Goal: Task Accomplishment & Management: Manage account settings

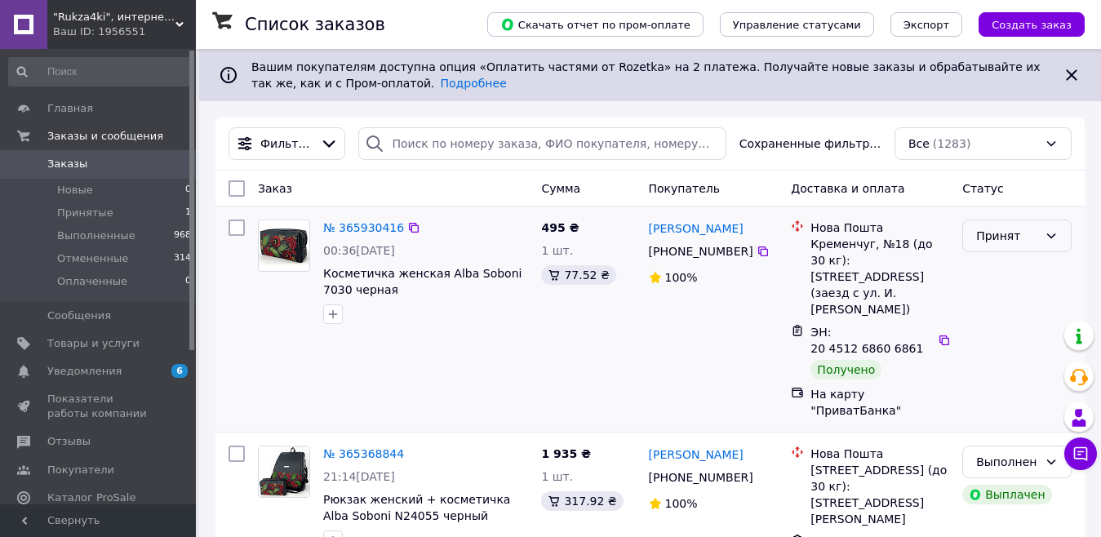
click at [1037, 233] on div "Принят" at bounding box center [1007, 236] width 62 height 18
click at [991, 269] on li "Выполнен" at bounding box center [1017, 271] width 108 height 29
click at [69, 342] on span "Товары и услуги" at bounding box center [93, 343] width 92 height 15
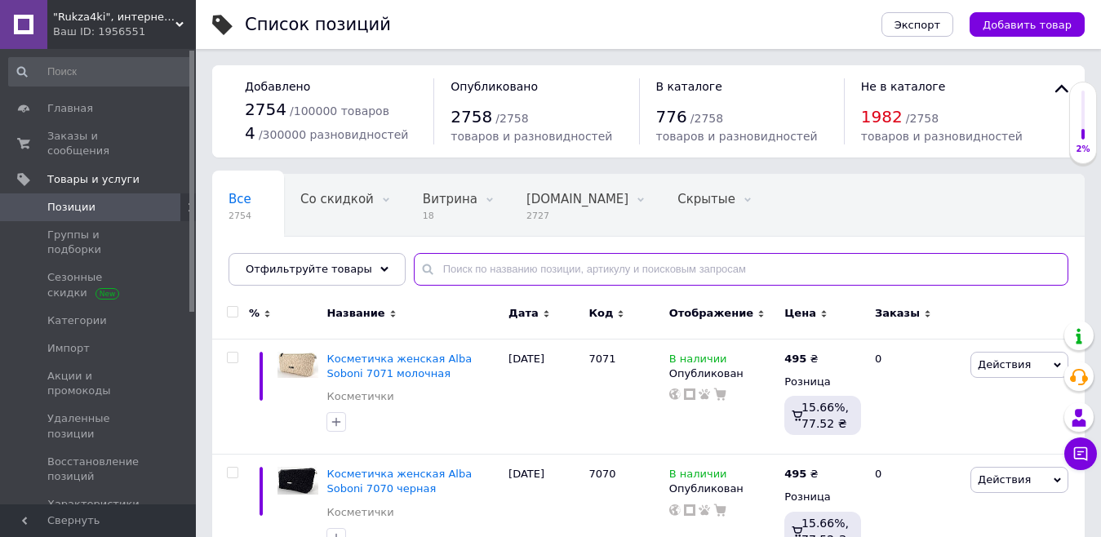
click at [481, 264] on input "text" at bounding box center [741, 269] width 655 height 33
paste input "F100637"
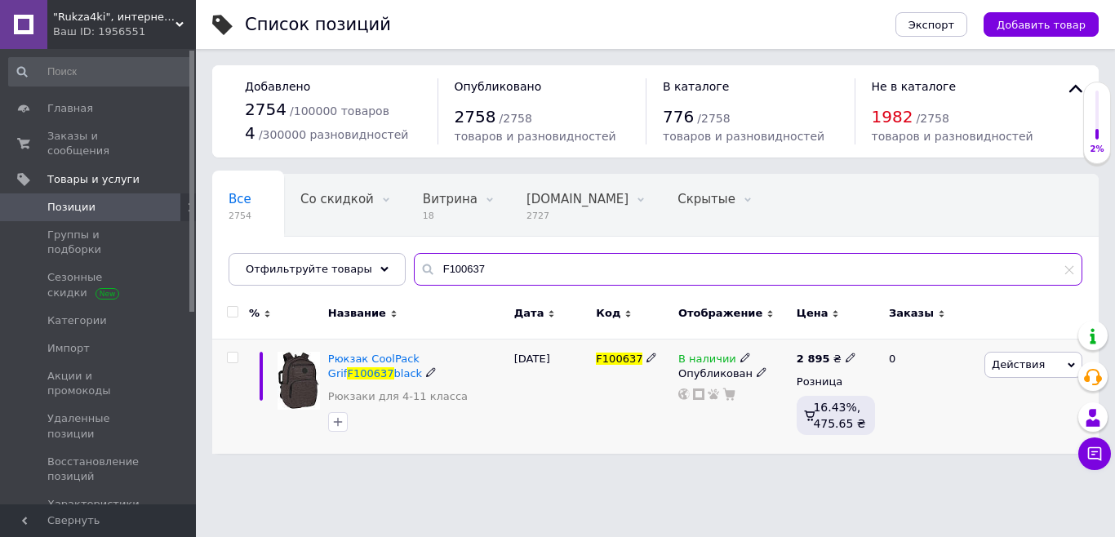
type input "F100637"
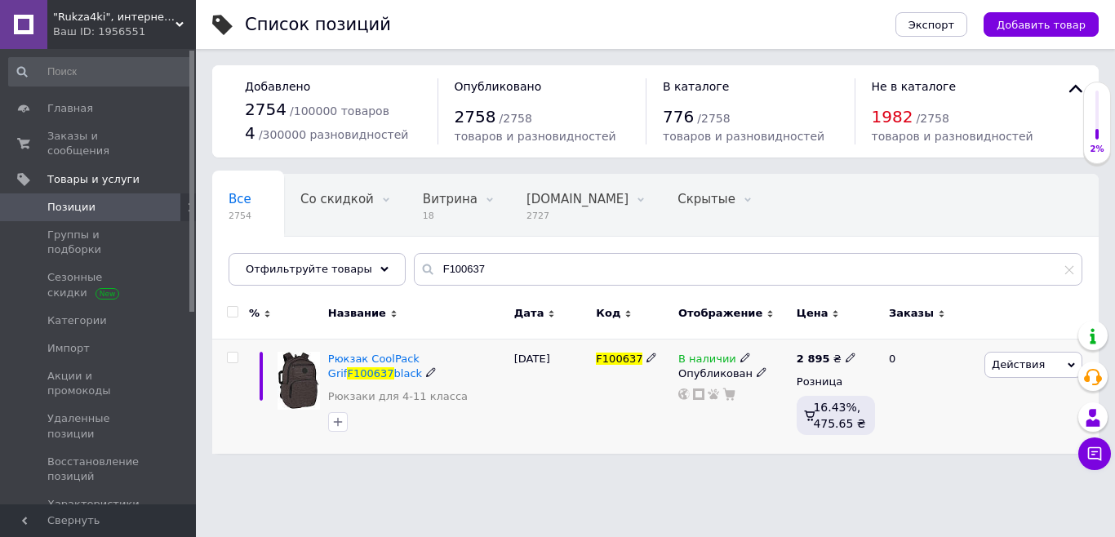
click at [712, 361] on span "В наличии" at bounding box center [707, 361] width 58 height 17
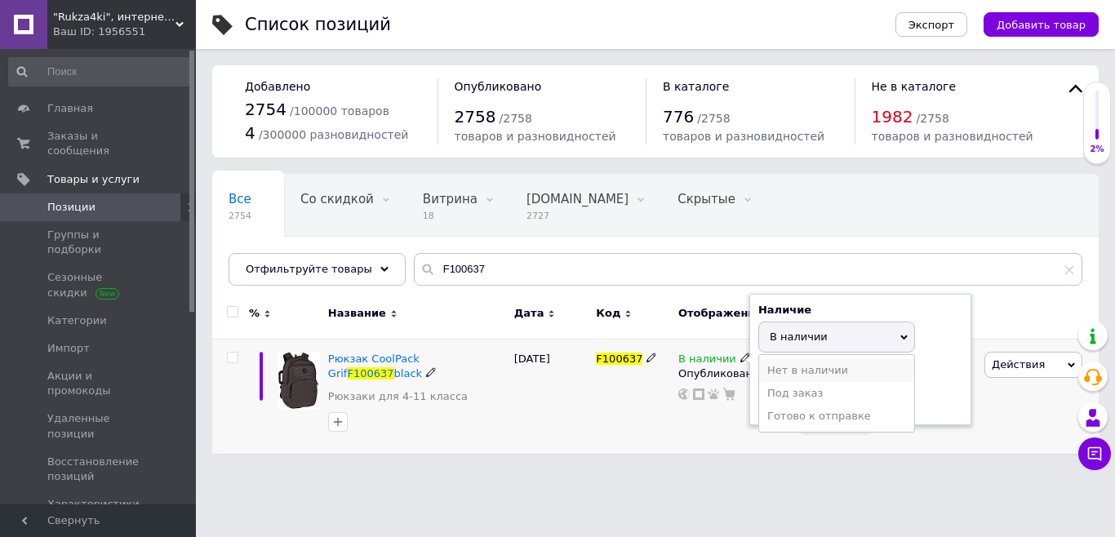
click at [789, 373] on li "Нет в наличии" at bounding box center [836, 370] width 155 height 23
click at [608, 407] on div "F100637" at bounding box center [633, 396] width 82 height 115
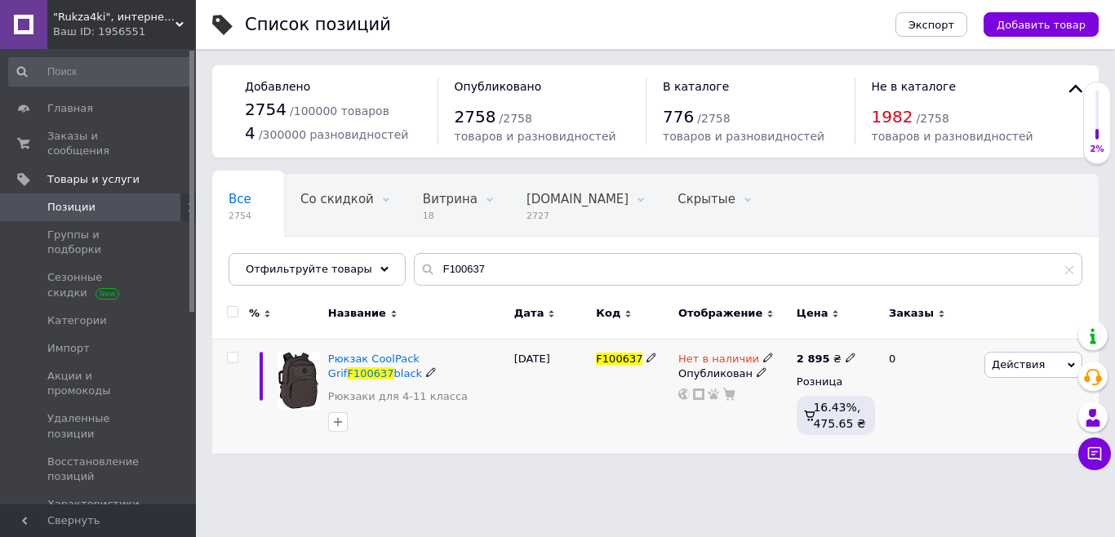
click at [232, 357] on input "checkbox" at bounding box center [232, 358] width 11 height 11
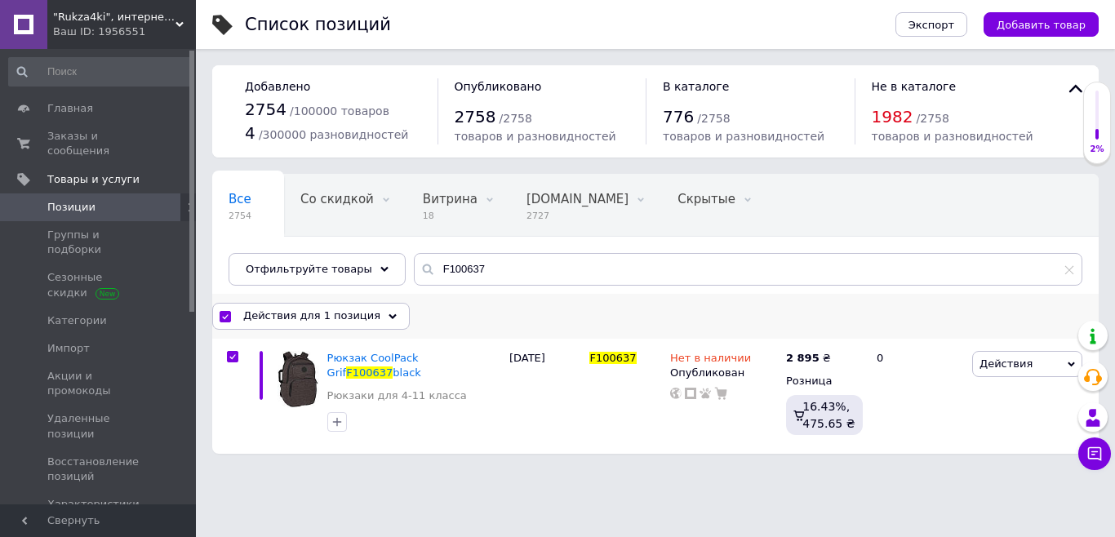
click at [368, 314] on div "Действия для 1 позиция" at bounding box center [310, 316] width 197 height 26
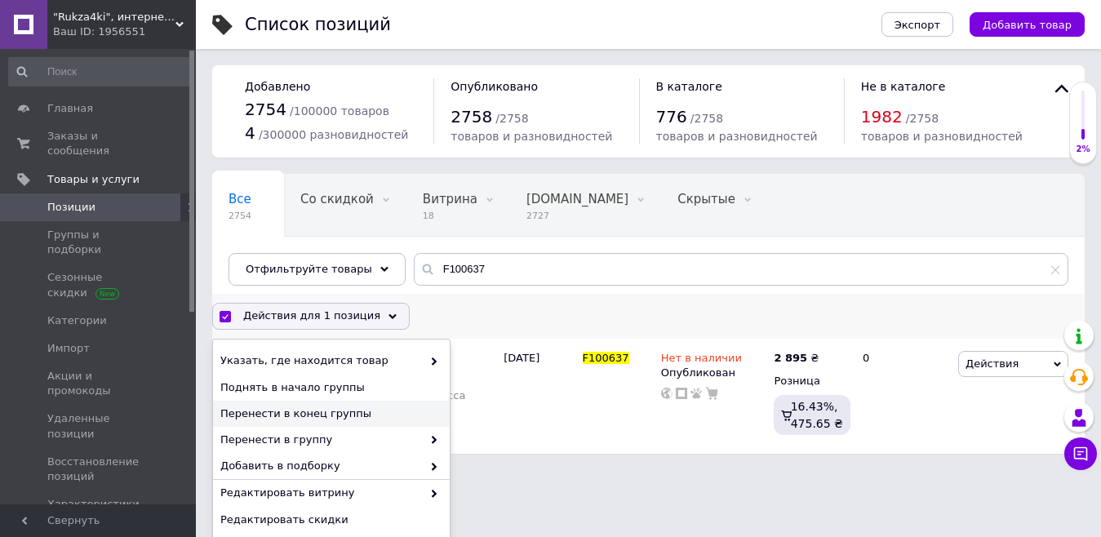
click at [326, 410] on span "Перенести в конец группы" at bounding box center [329, 413] width 218 height 15
checkbox input "false"
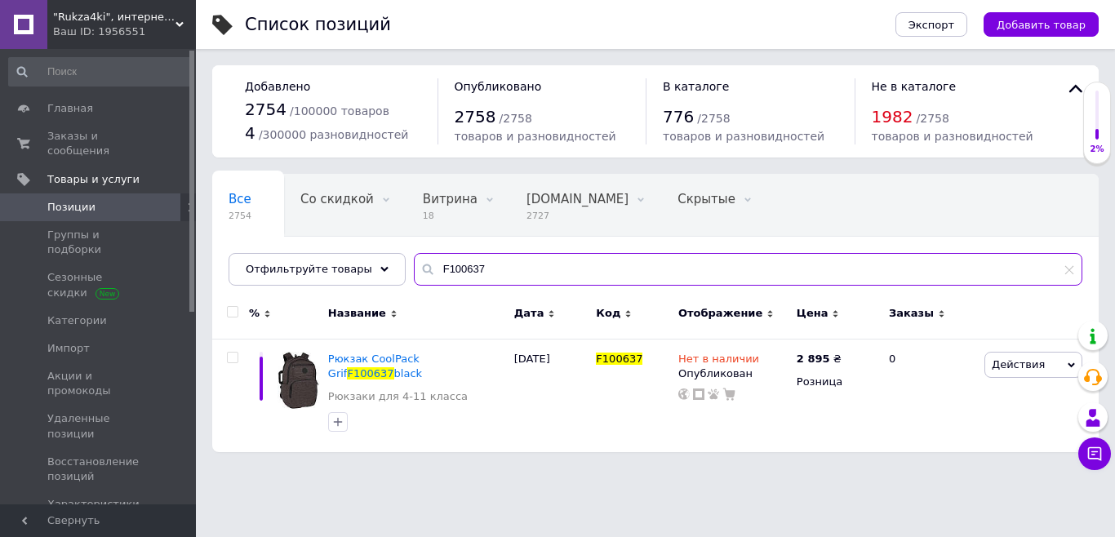
click at [480, 269] on input "F100637" at bounding box center [748, 269] width 668 height 33
type input "F"
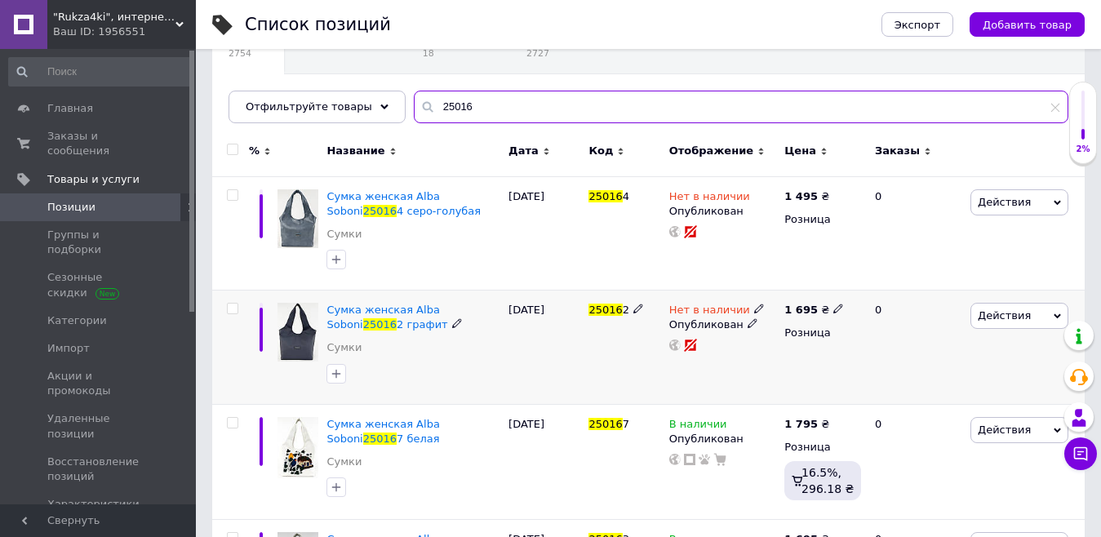
scroll to position [163, 0]
type input "25016"
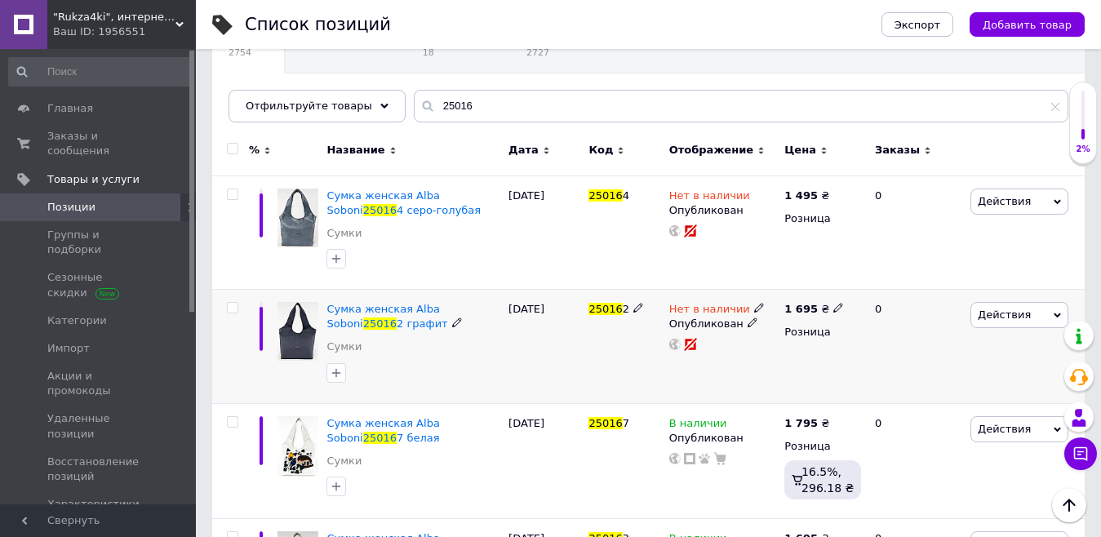
click at [1042, 313] on span "Действия" at bounding box center [1019, 315] width 98 height 26
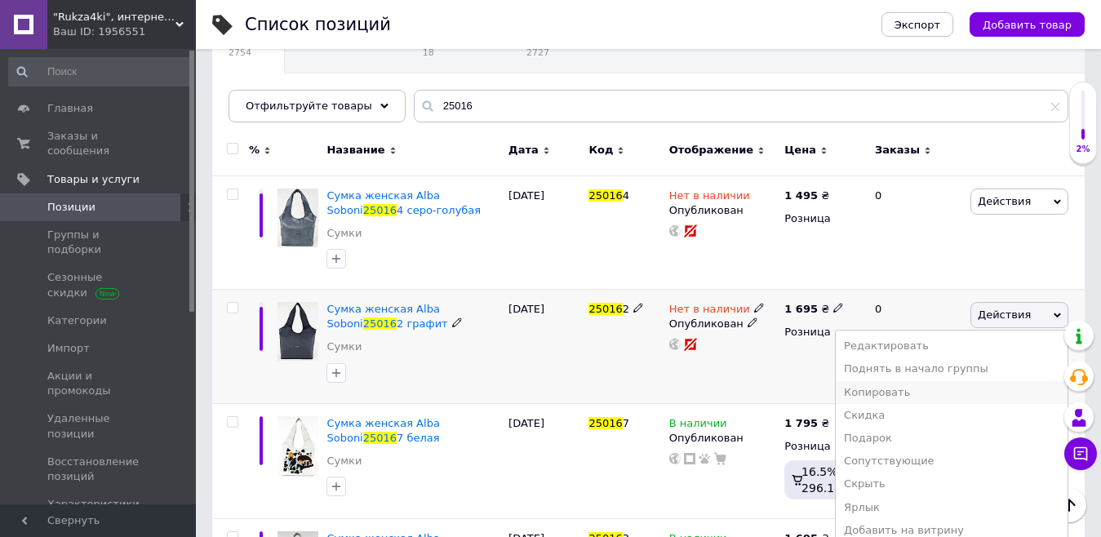
click at [907, 392] on li "Копировать" at bounding box center [952, 392] width 232 height 23
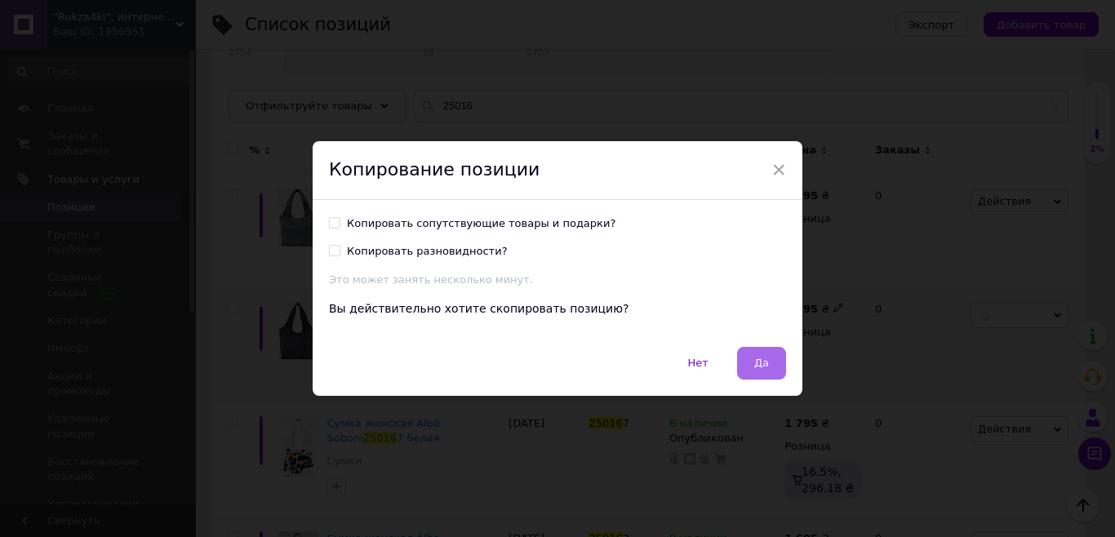
click at [770, 367] on button "Да" at bounding box center [761, 363] width 49 height 33
